Goal: Check status: Check status

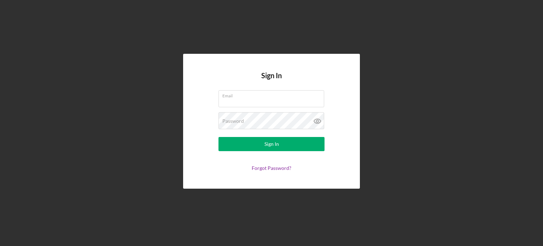
type input "[PERSON_NAME][EMAIL_ADDRESS][PERSON_NAME][DOMAIN_NAME]"
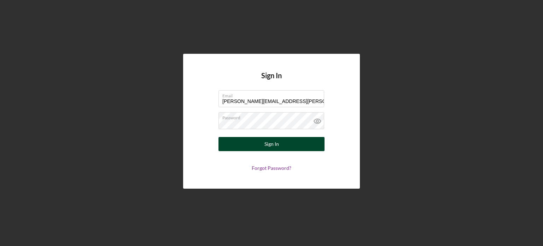
click at [251, 145] on button "Sign In" at bounding box center [271, 144] width 106 height 14
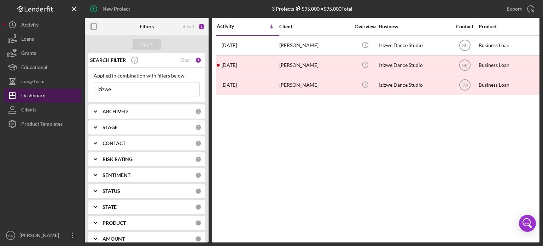
drag, startPoint x: 123, startPoint y: 89, endPoint x: 51, endPoint y: 94, distance: 71.9
click at [51, 94] on div "New Project 3 Projects $95,000 • $95,000 Total izizwe Export Icon/Export Filter…" at bounding box center [272, 121] width 536 height 242
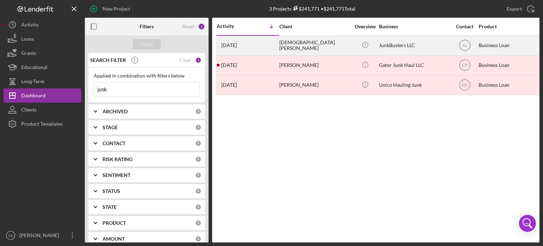
type input "junk"
click at [387, 48] on div "JunkBusters LLC" at bounding box center [414, 45] width 71 height 19
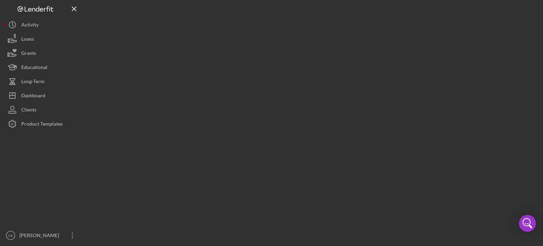
click at [387, 48] on div at bounding box center [312, 121] width 454 height 242
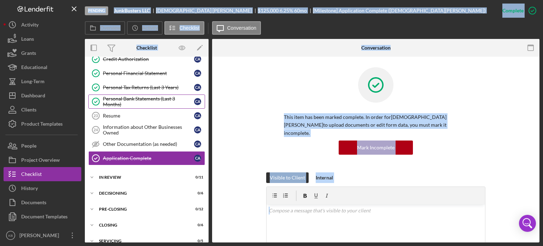
scroll to position [352, 0]
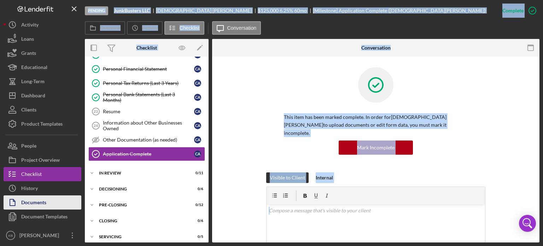
click at [35, 200] on div "Documents" at bounding box center [33, 203] width 25 height 16
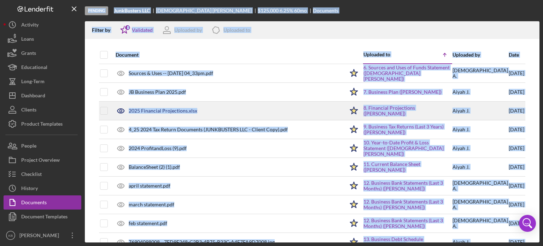
click at [322, 109] on div "2025 Financial Projections.xlsx" at bounding box center [228, 111] width 232 height 18
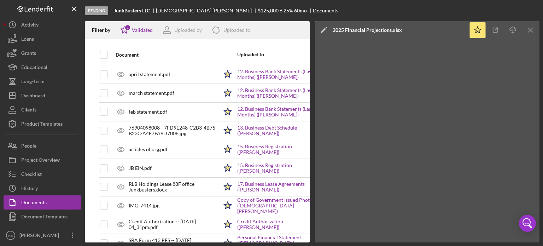
scroll to position [104, 0]
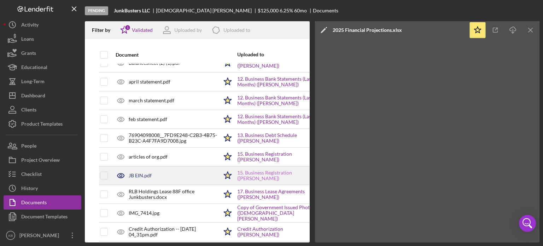
click at [239, 171] on link "15. Business Registration ([PERSON_NAME])" at bounding box center [281, 175] width 88 height 11
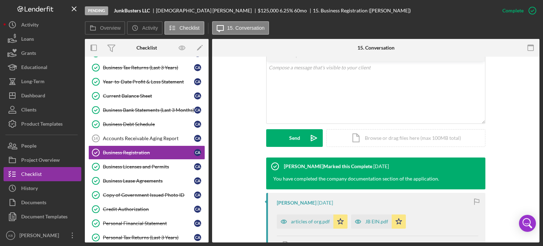
scroll to position [166, 0]
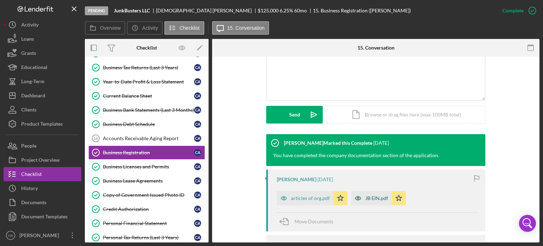
click at [368, 195] on div "JB EIN.pdf" at bounding box center [376, 198] width 23 height 6
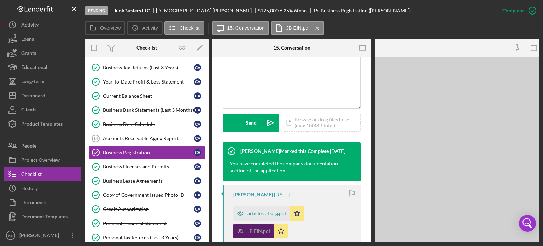
scroll to position [174, 0]
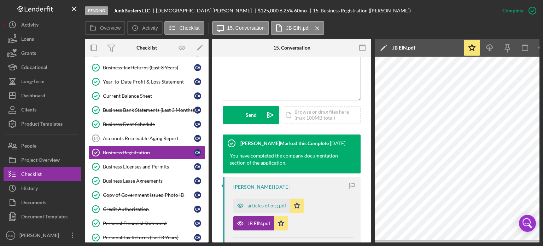
click at [361, 218] on div "This item has been marked complete. In order for [PERSON_NAME] to upload docume…" at bounding box center [291, 114] width 159 height 462
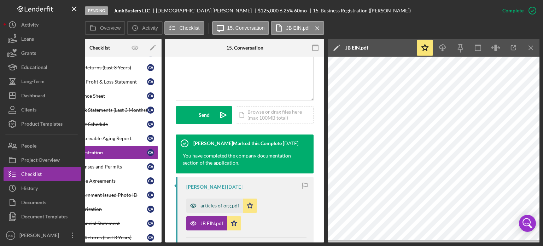
click at [212, 202] on div "articles of org.pdf" at bounding box center [219, 205] width 39 height 6
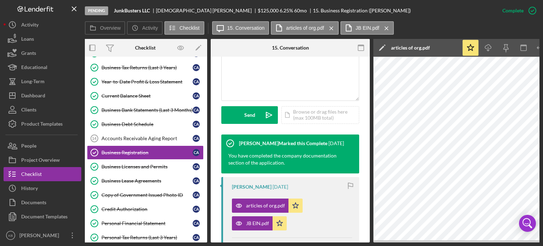
scroll to position [0, 0]
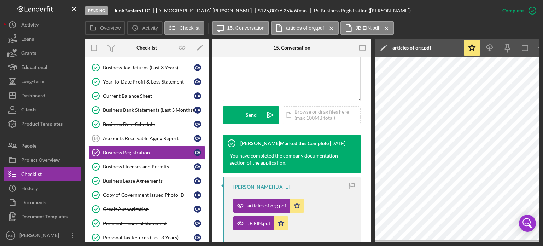
drag, startPoint x: 206, startPoint y: 164, endPoint x: 205, endPoint y: 169, distance: 5.3
click at [205, 169] on div "Populate Data from Salesforce Populate Data from Salesforce Prepare Application…" at bounding box center [147, 98] width 124 height 442
drag, startPoint x: 208, startPoint y: 166, endPoint x: 207, endPoint y: 190, distance: 23.4
click at [207, 190] on div "Overview Internal Workflow Stage Pending Icon/Dropdown Arrow Archive (can unarc…" at bounding box center [312, 140] width 454 height 203
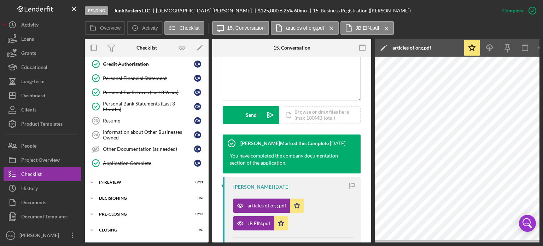
scroll to position [354, 0]
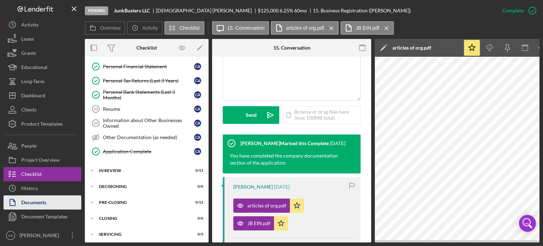
click at [24, 197] on div "Documents" at bounding box center [33, 203] width 25 height 16
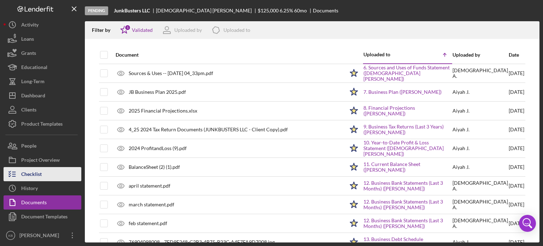
click at [34, 175] on div "Checklist" at bounding box center [31, 175] width 20 height 16
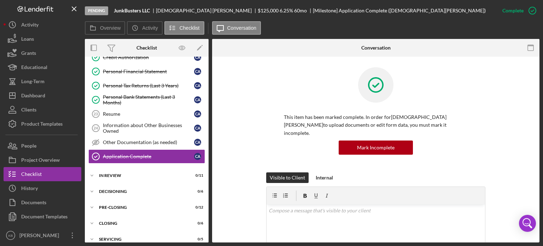
scroll to position [351, 0]
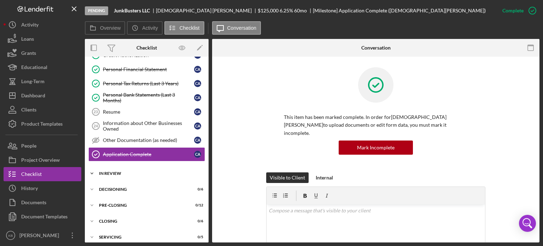
click at [92, 170] on icon "Icon/Expander" at bounding box center [92, 173] width 14 height 14
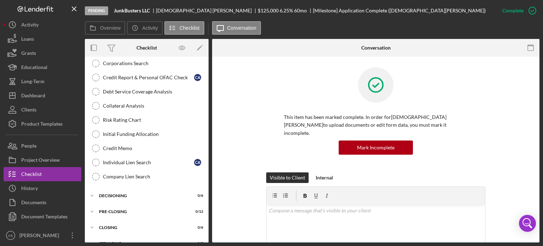
scroll to position [510, 0]
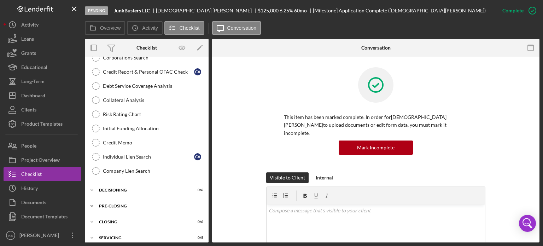
click at [92, 199] on icon "Icon/Expander" at bounding box center [92, 206] width 14 height 14
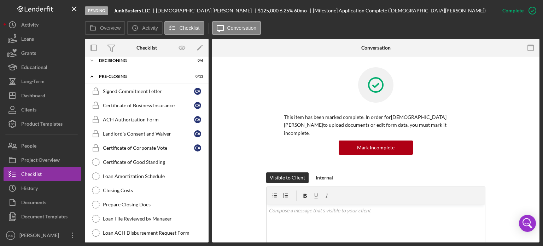
scroll to position [649, 0]
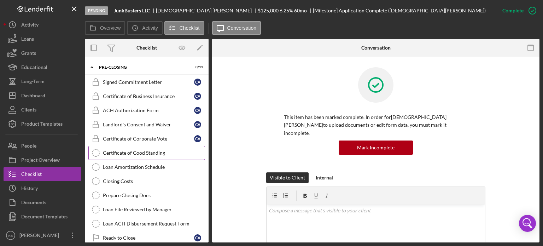
click at [144, 150] on div "Certificate of Good Standing" at bounding box center [154, 153] width 102 height 6
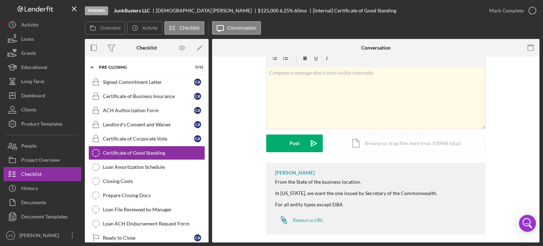
scroll to position [24, 0]
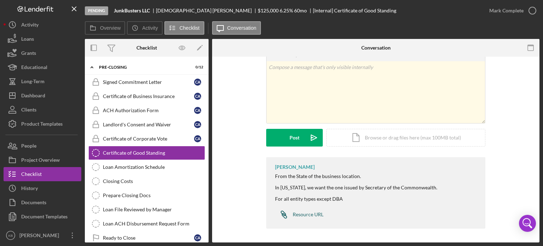
click at [307, 215] on div "Resource URL" at bounding box center [308, 214] width 31 height 6
click at [245, 109] on div "v Color teal Color pink Remove color Add row above Add row below Add column bef…" at bounding box center [376, 100] width 306 height 114
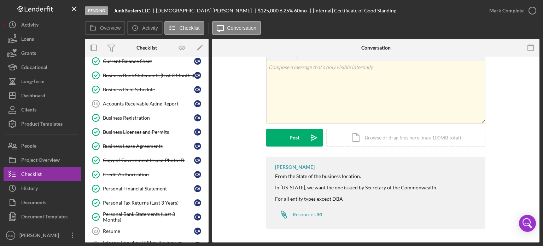
scroll to position [235, 0]
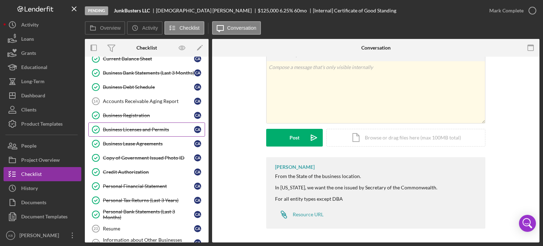
click at [140, 126] on div "Business Licenses and Permits" at bounding box center [148, 129] width 91 height 6
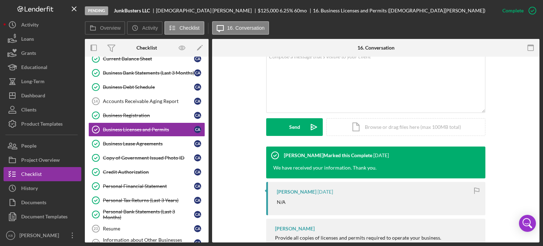
scroll to position [171, 0]
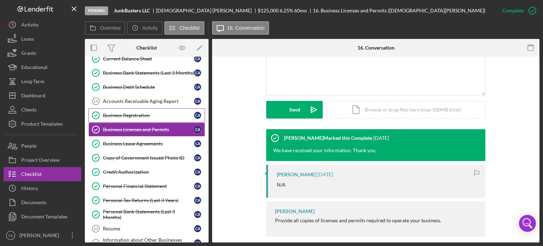
click at [137, 112] on div "Business Registration" at bounding box center [148, 115] width 91 height 6
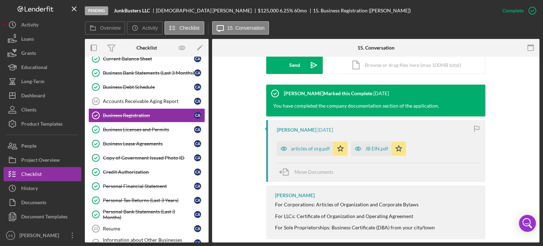
scroll to position [216, 0]
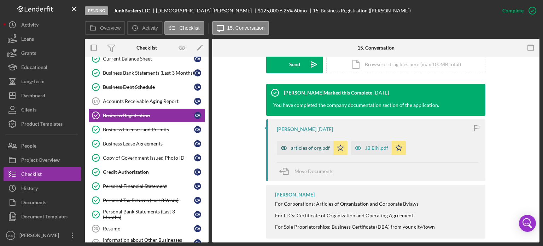
click at [307, 145] on div "articles of org.pdf" at bounding box center [310, 148] width 39 height 6
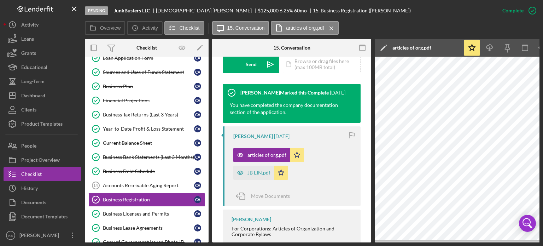
scroll to position [146, 0]
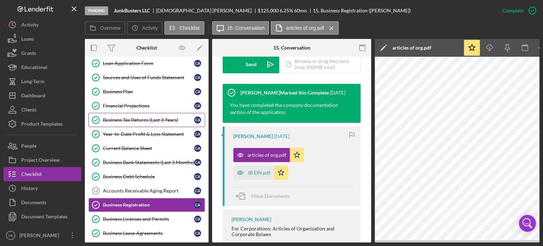
click at [133, 117] on div "Business Tax Returns (Last 3 Years)" at bounding box center [148, 120] width 91 height 6
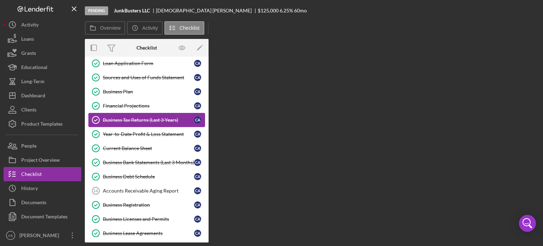
click at [133, 117] on div "Business Tax Returns (Last 3 Years)" at bounding box center [148, 120] width 91 height 6
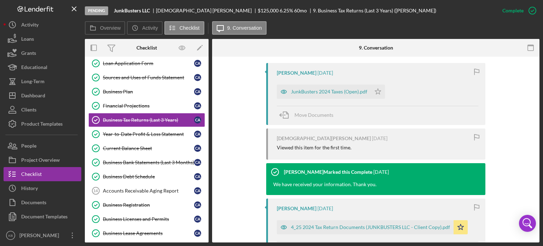
scroll to position [237, 0]
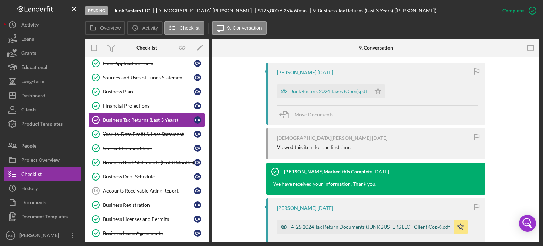
click at [338, 224] on div "4_25 2024 Tax Return Documents (JUNKBUSTERS LLC - Client Copy).pdf" at bounding box center [370, 227] width 159 height 6
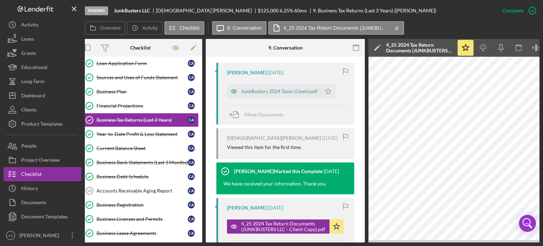
scroll to position [0, 0]
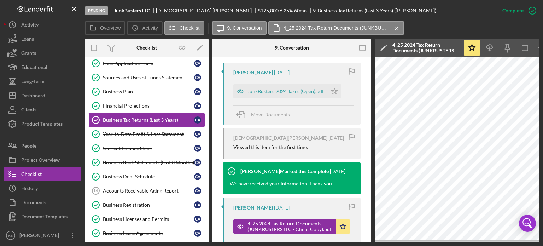
click at [368, 180] on div "This item has been marked complete. In order for [PERSON_NAME] to upload docume…" at bounding box center [291, 62] width 159 height 502
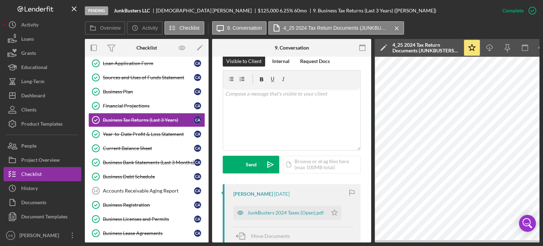
scroll to position [107, 0]
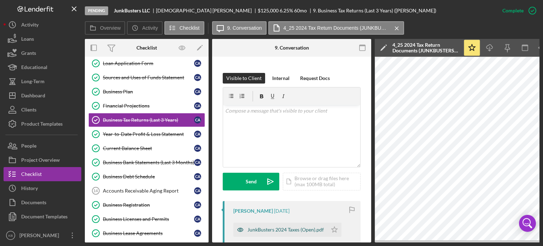
click at [272, 225] on div "JunkBusters 2024 Taxes (Open).pdf" at bounding box center [280, 229] width 94 height 14
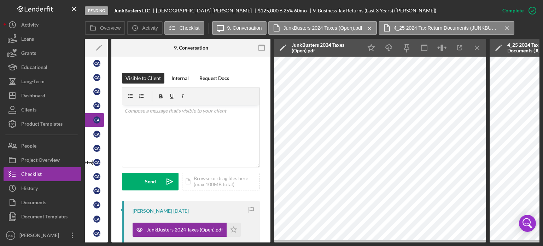
scroll to position [0, 101]
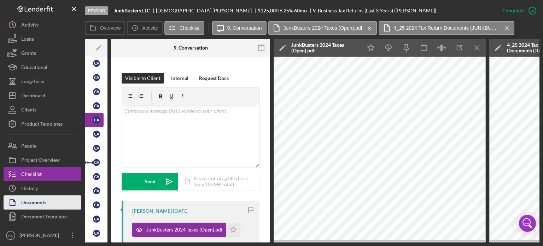
click at [41, 204] on div "Documents" at bounding box center [33, 203] width 25 height 16
